Goal: Information Seeking & Learning: Learn about a topic

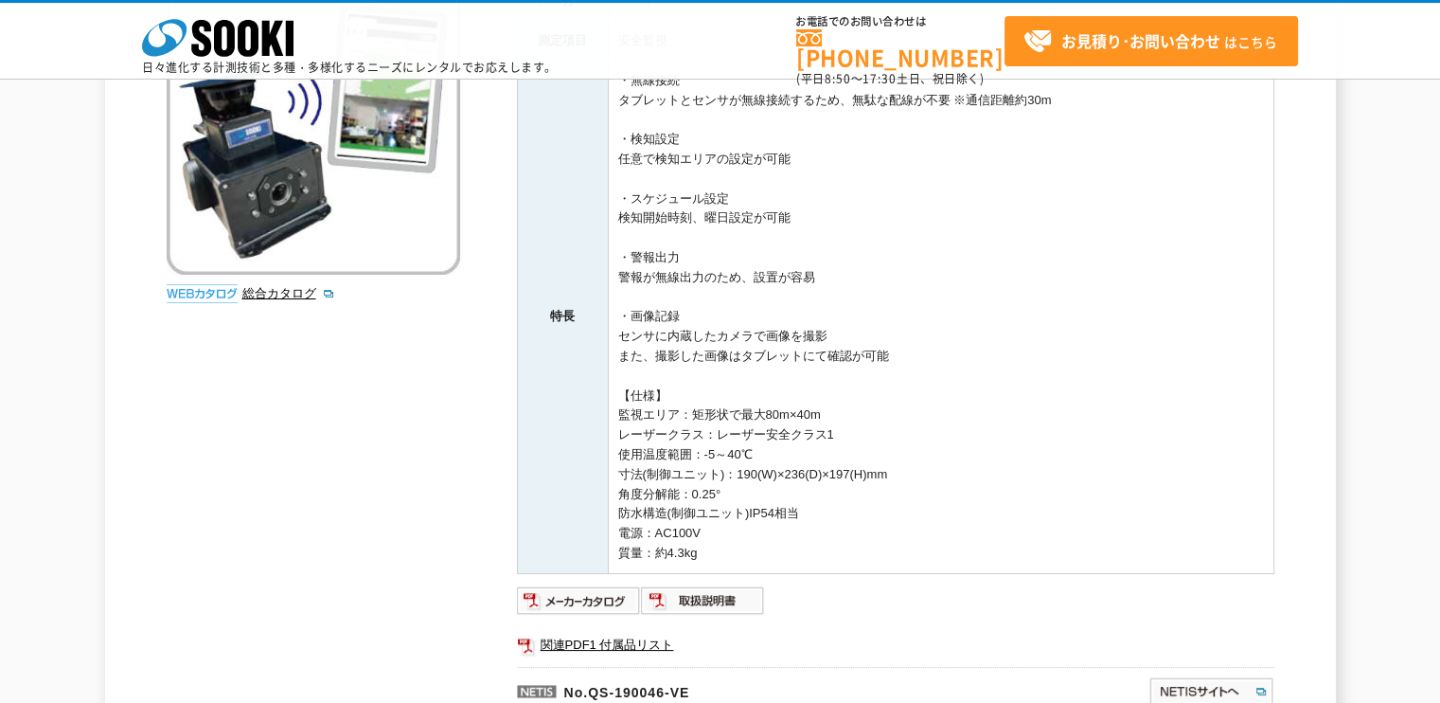
scroll to position [592, 0]
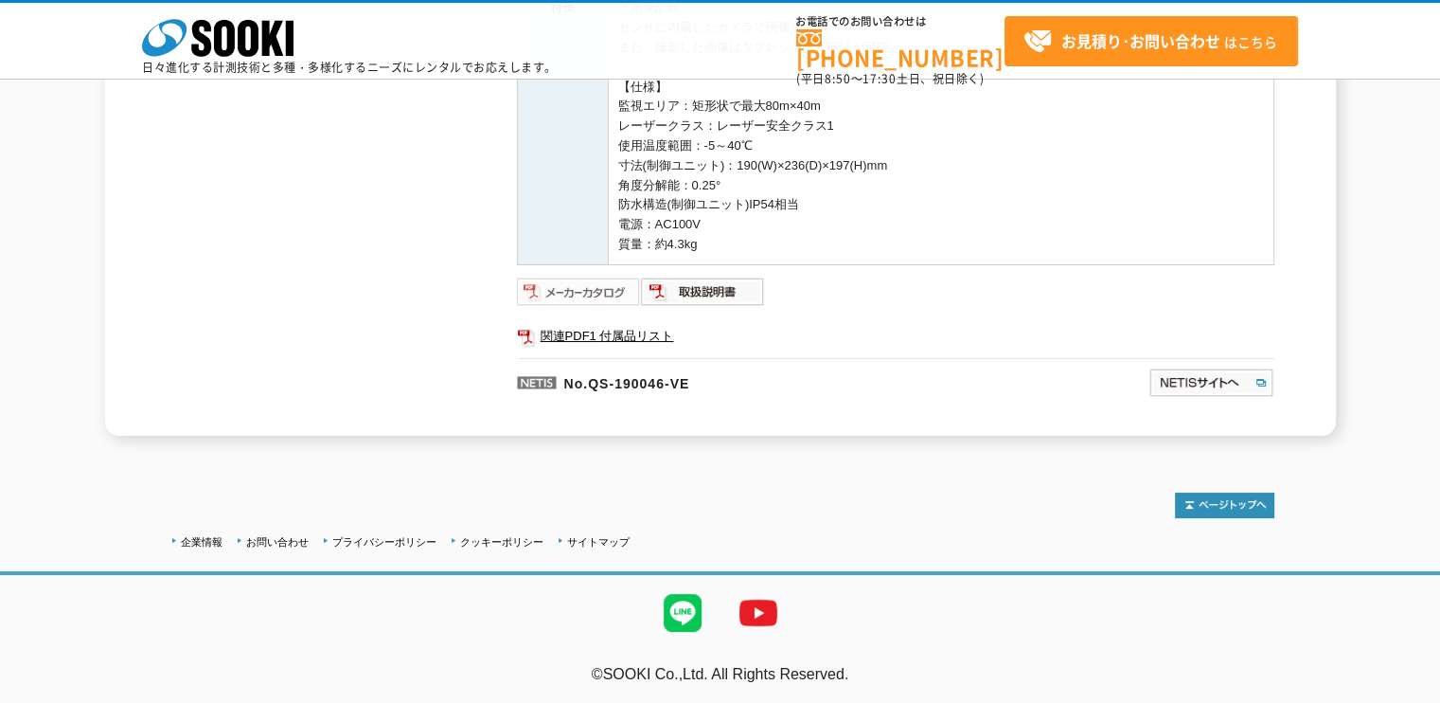
click at [591, 292] on img at bounding box center [579, 292] width 124 height 30
click at [707, 298] on img at bounding box center [703, 292] width 124 height 30
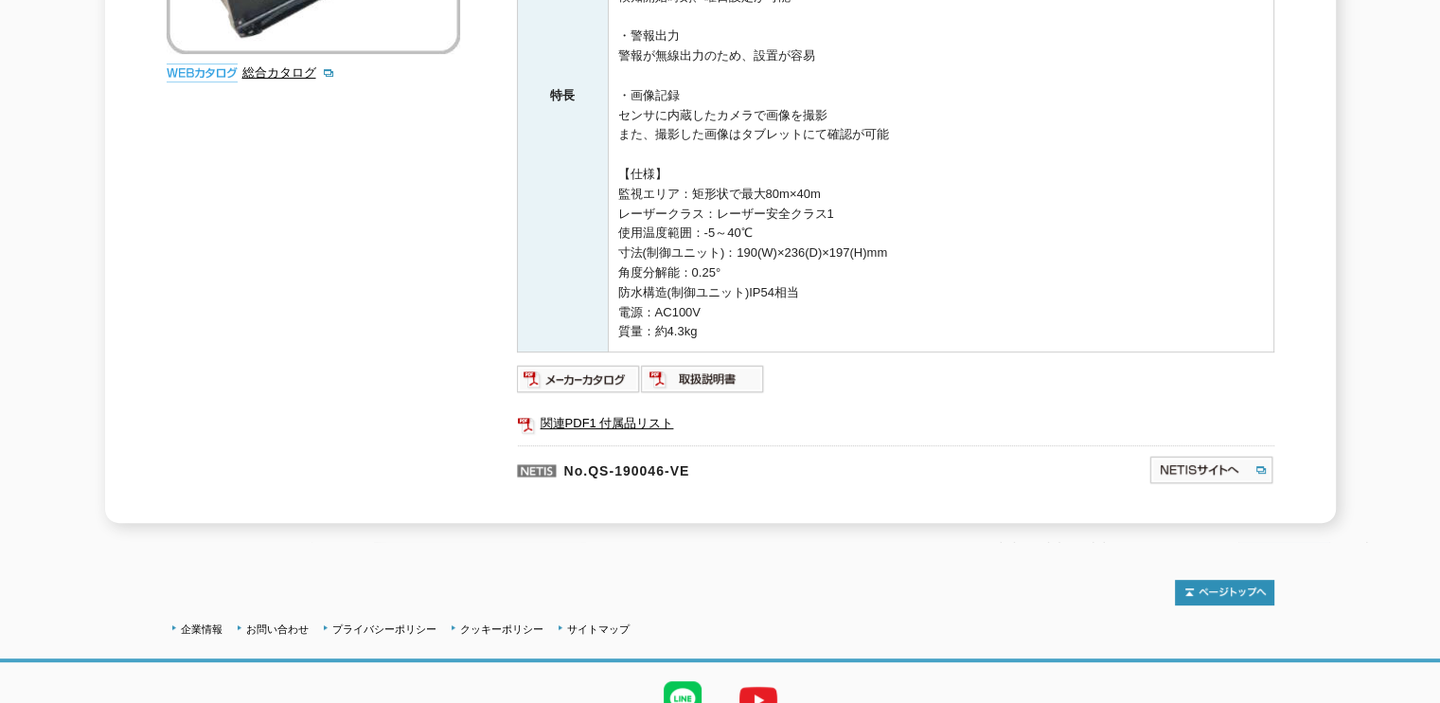
scroll to position [0, 0]
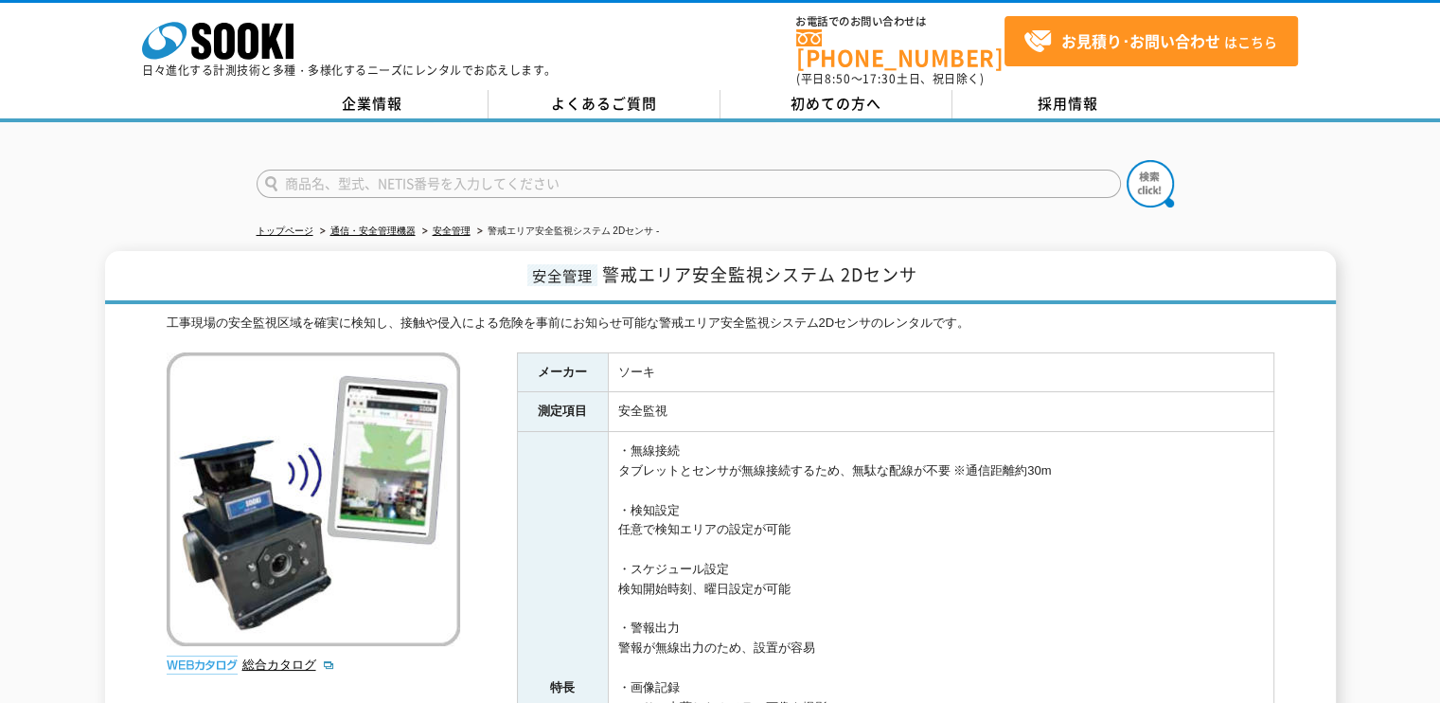
click at [410, 170] on input "text" at bounding box center [689, 184] width 865 height 28
type input "お知らせ"
click at [1127, 160] on button at bounding box center [1150, 183] width 47 height 47
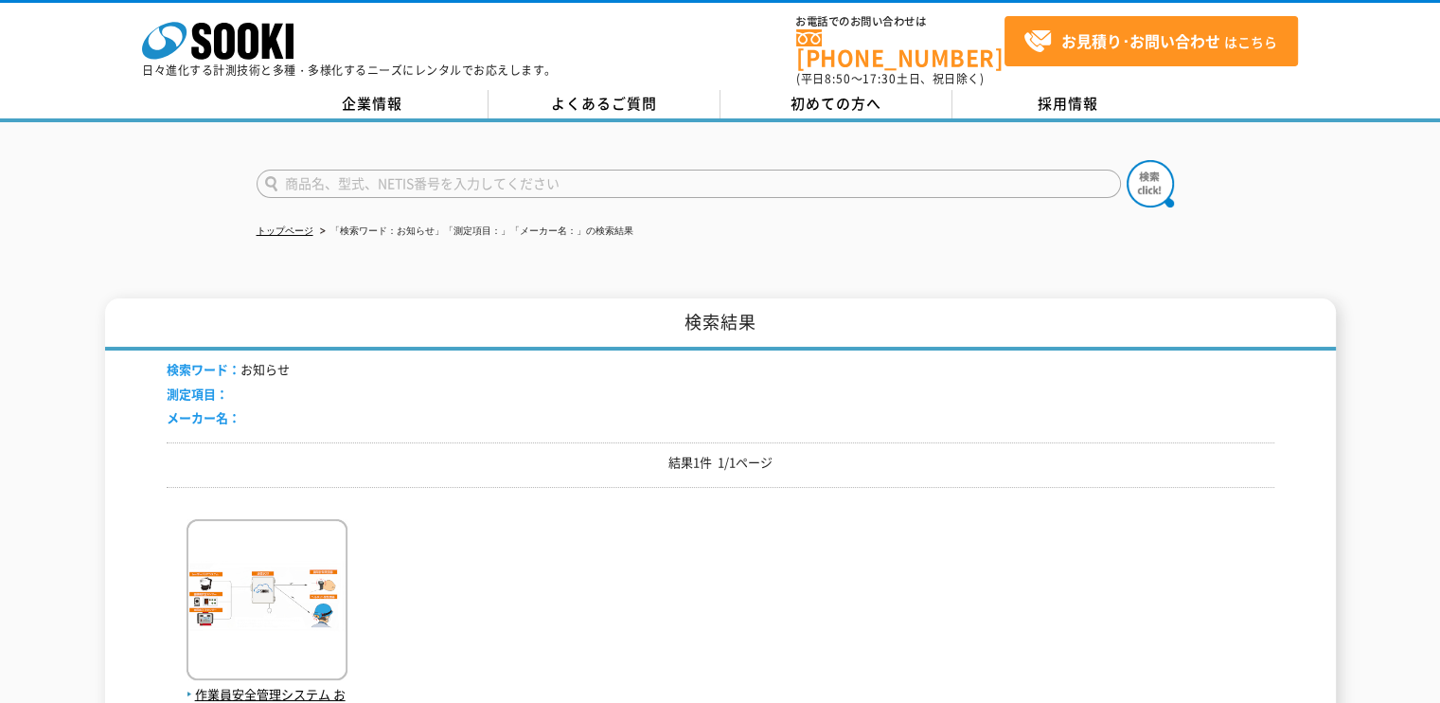
scroll to position [189, 0]
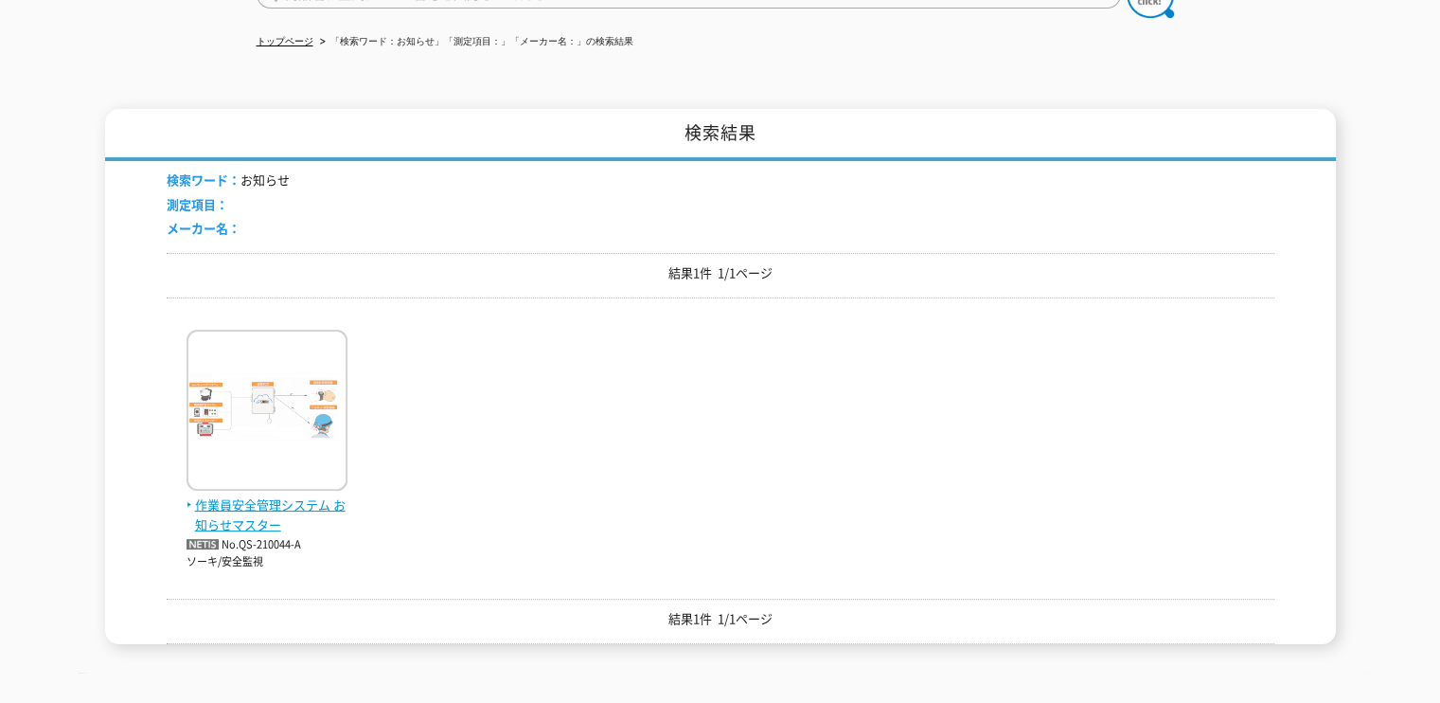
click at [243, 436] on img at bounding box center [267, 413] width 161 height 166
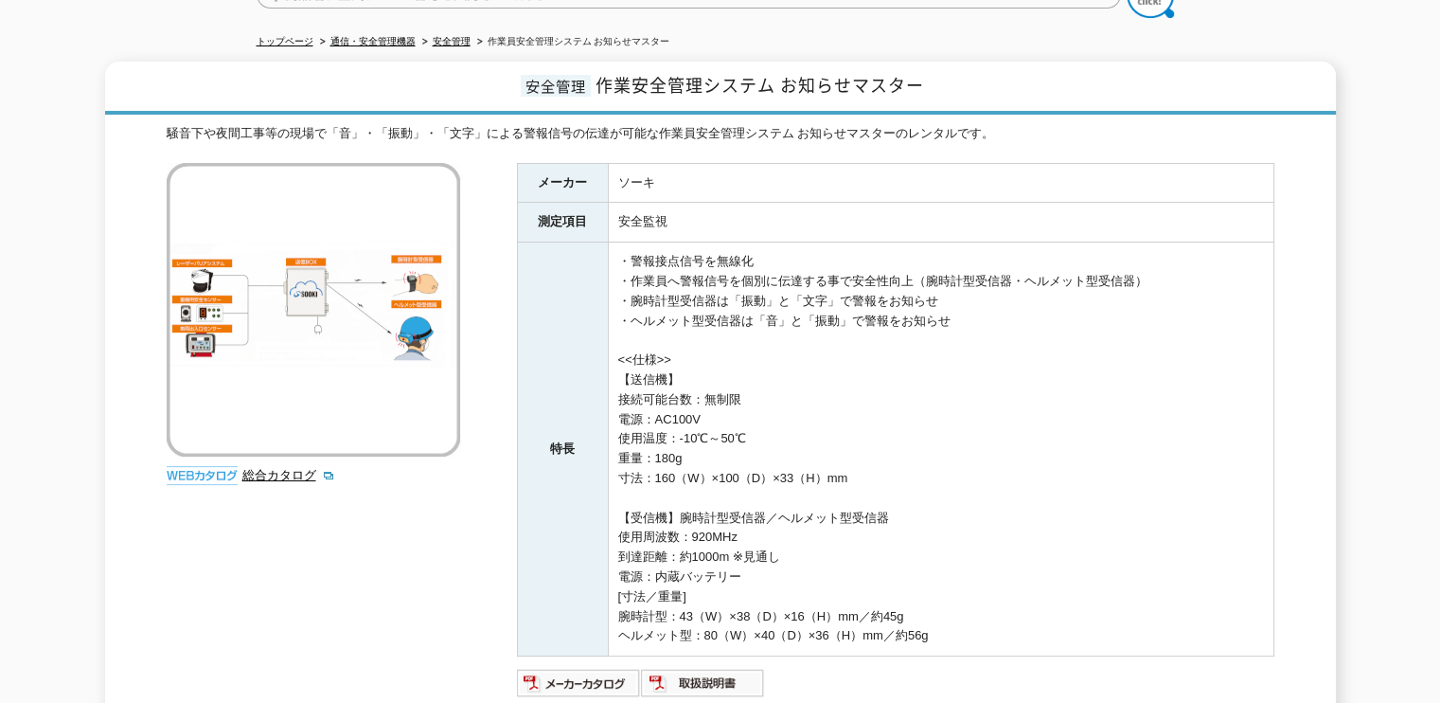
scroll to position [284, 0]
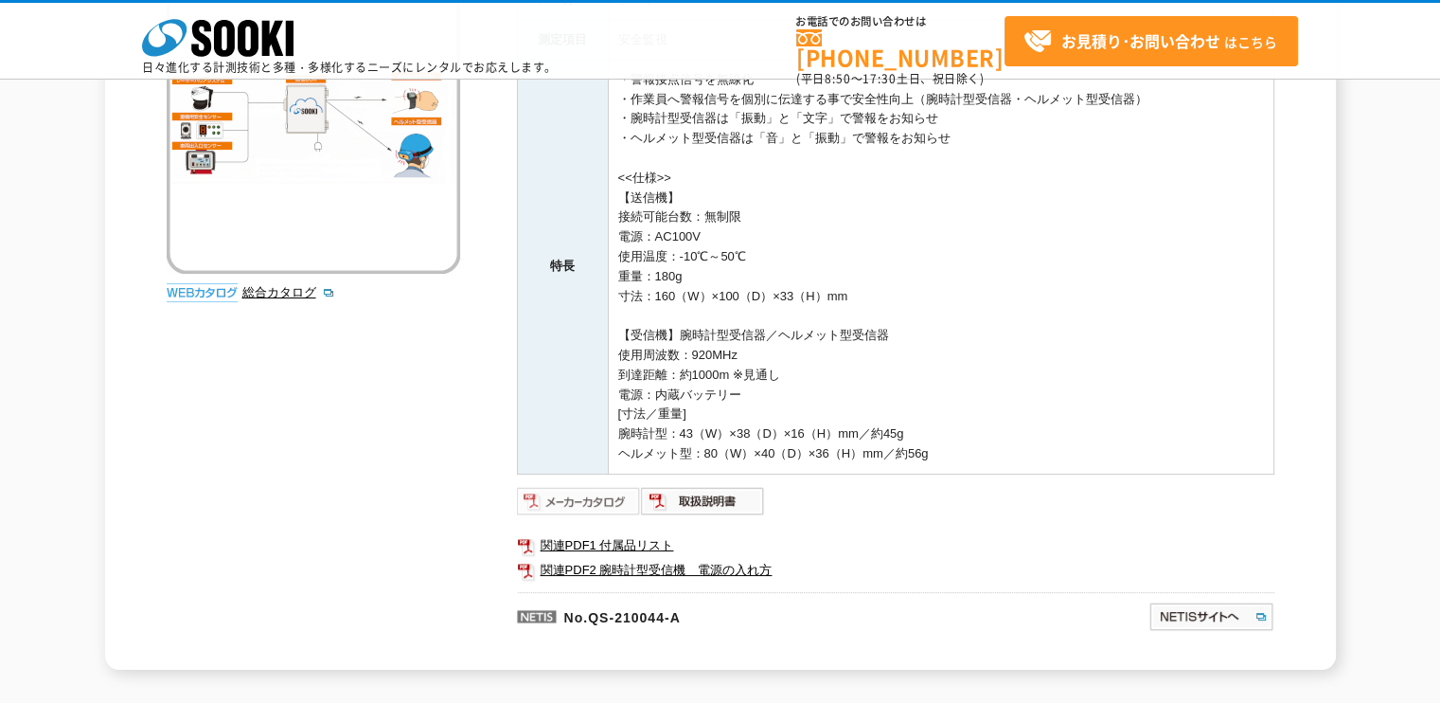
drag, startPoint x: 591, startPoint y: 502, endPoint x: 572, endPoint y: 490, distance: 22.6
click at [591, 501] on img at bounding box center [579, 501] width 124 height 30
click at [692, 499] on img at bounding box center [703, 501] width 124 height 30
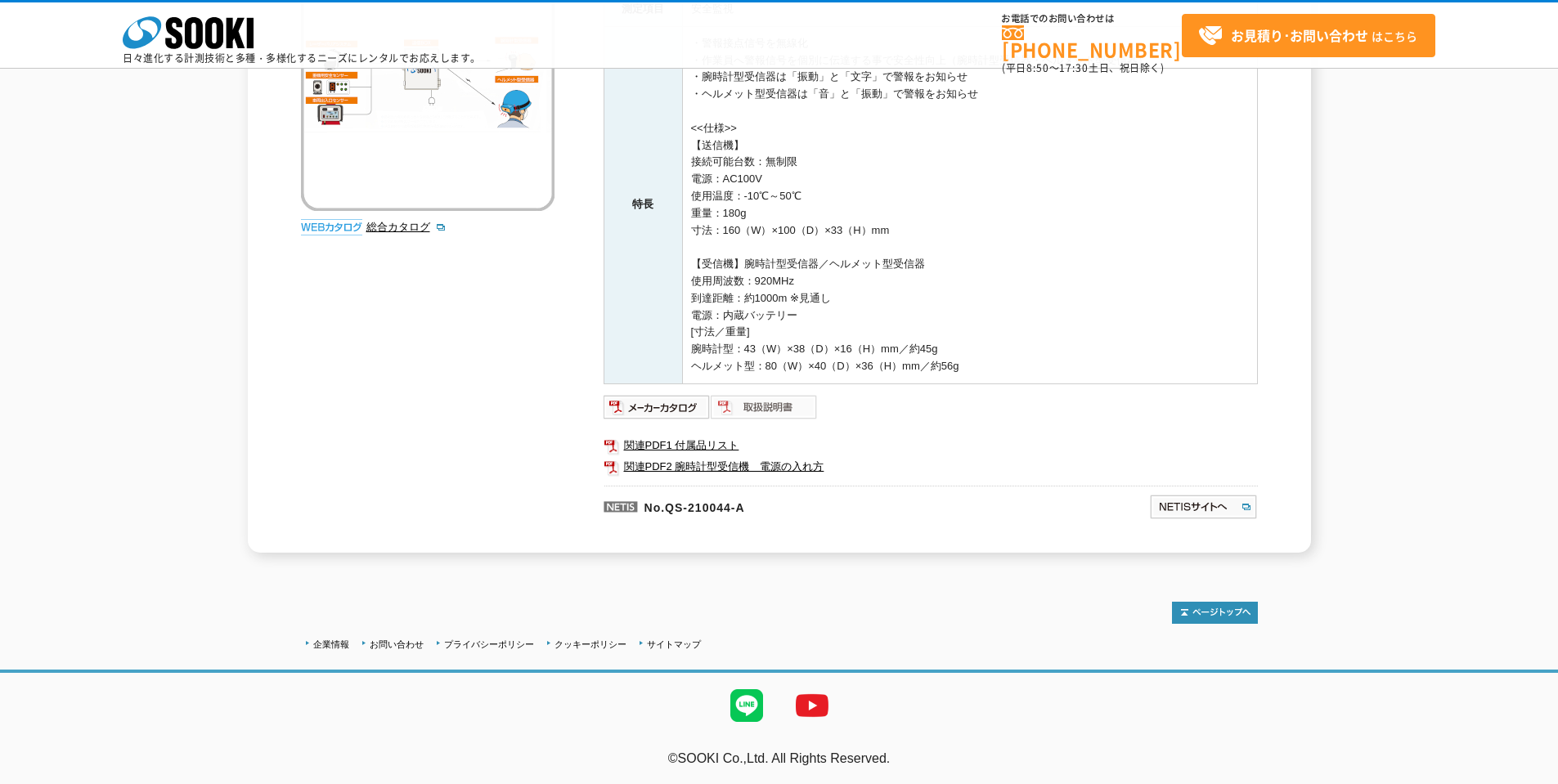
click at [747, 410] on img at bounding box center [764, 407] width 107 height 26
